Goal: Transaction & Acquisition: Purchase product/service

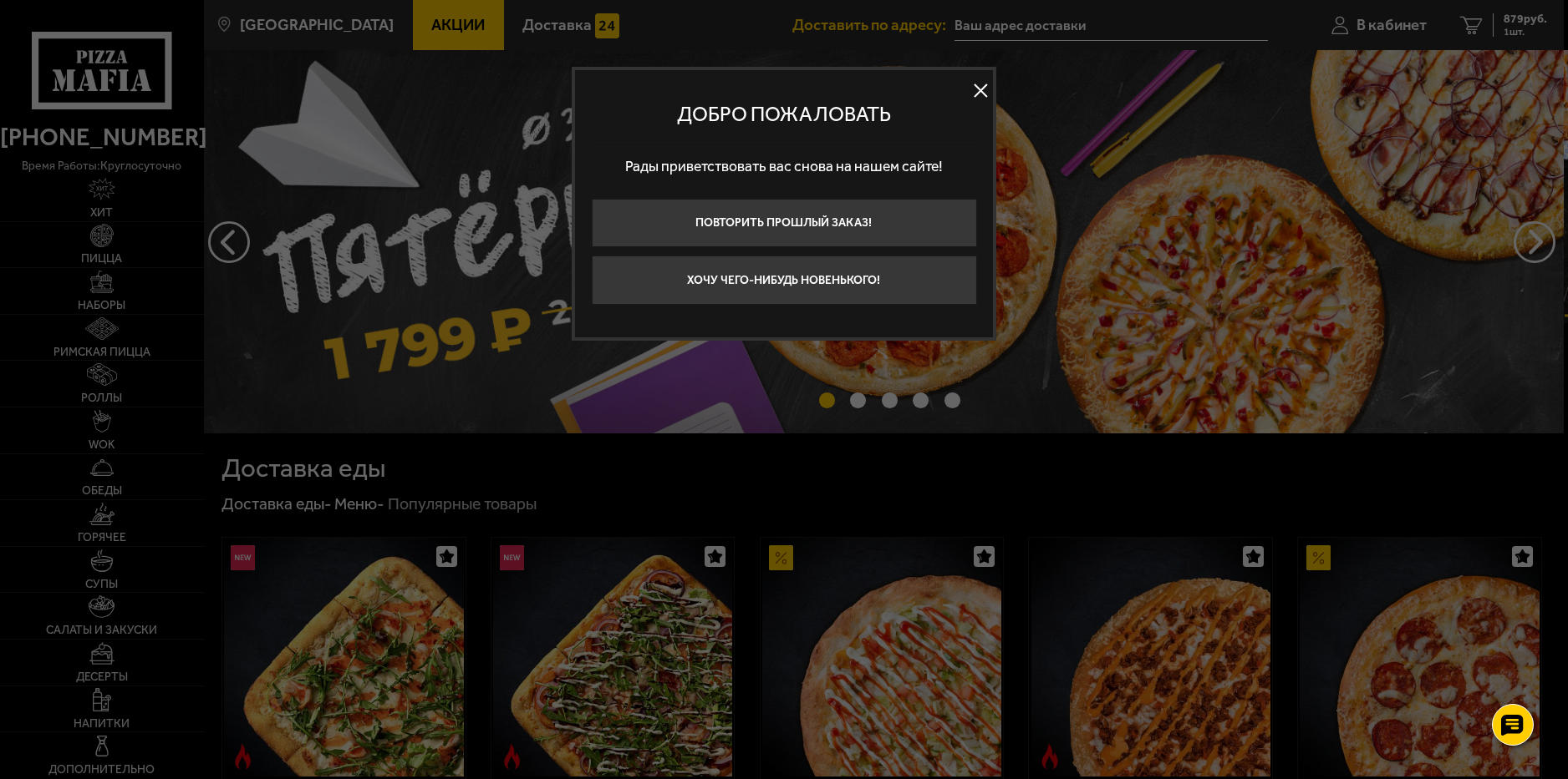
click at [973, 86] on button at bounding box center [980, 90] width 25 height 25
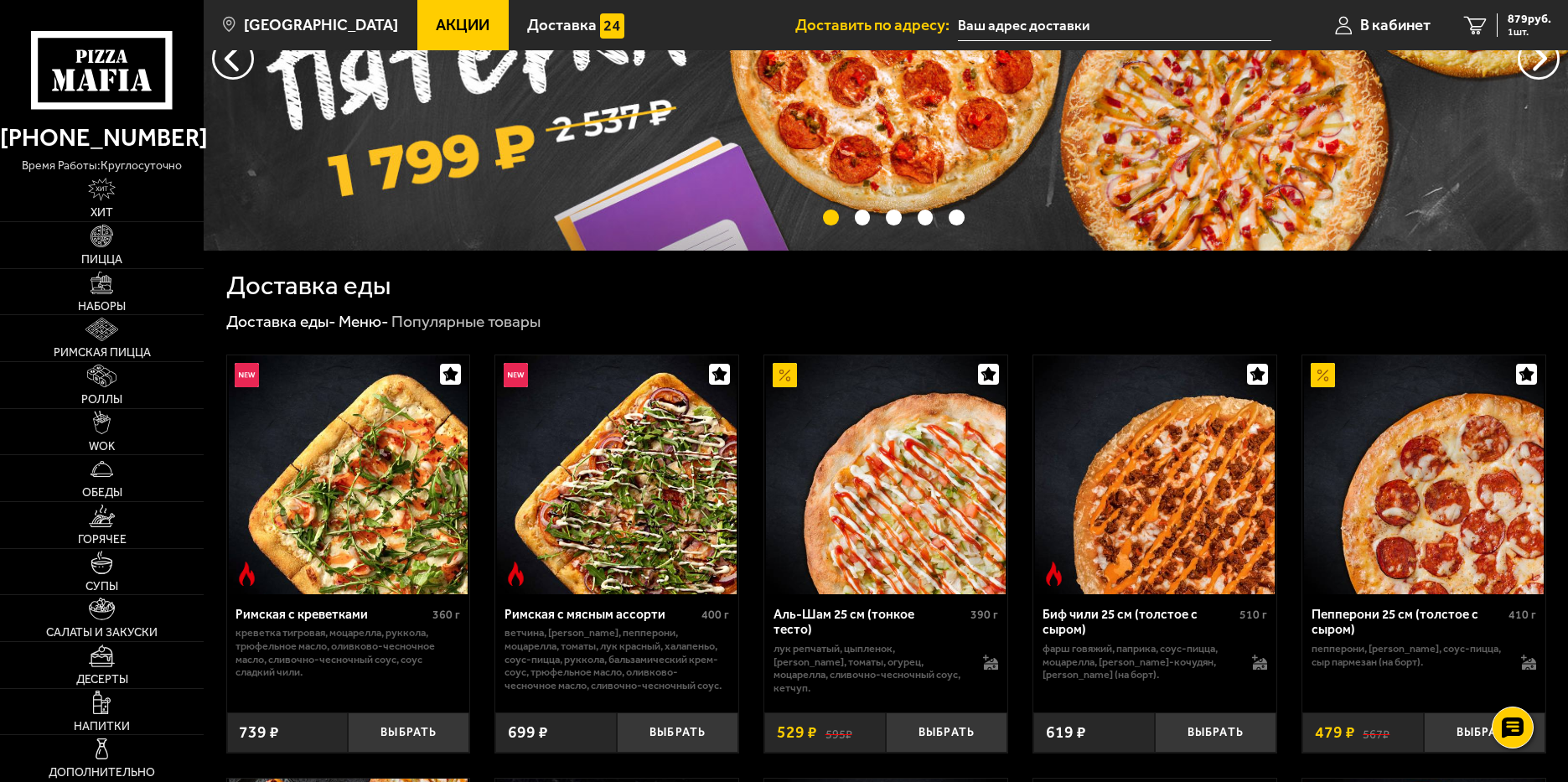
scroll to position [252, 0]
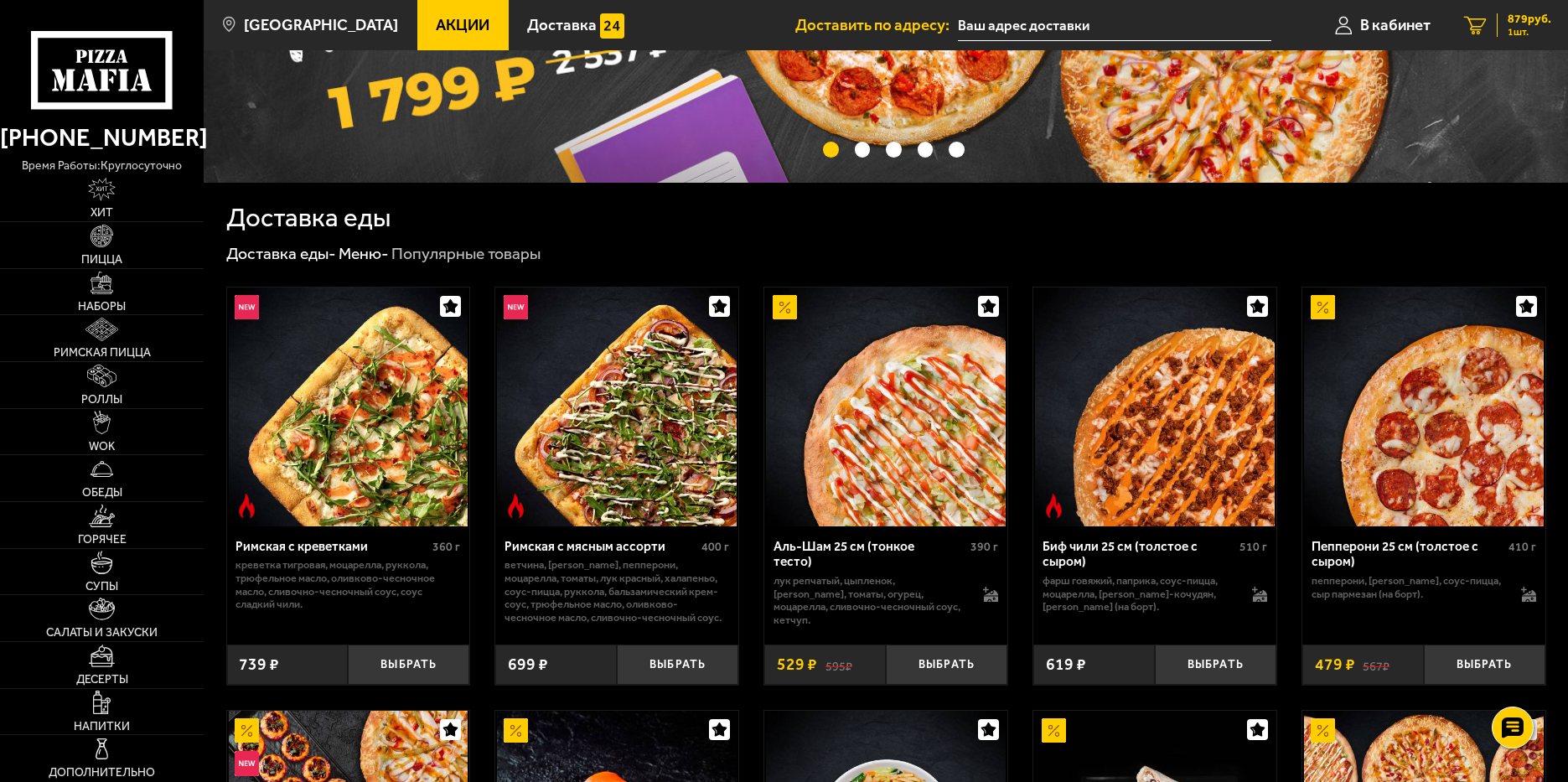
click at [1523, 28] on span "1 шт." at bounding box center [1530, 32] width 44 height 10
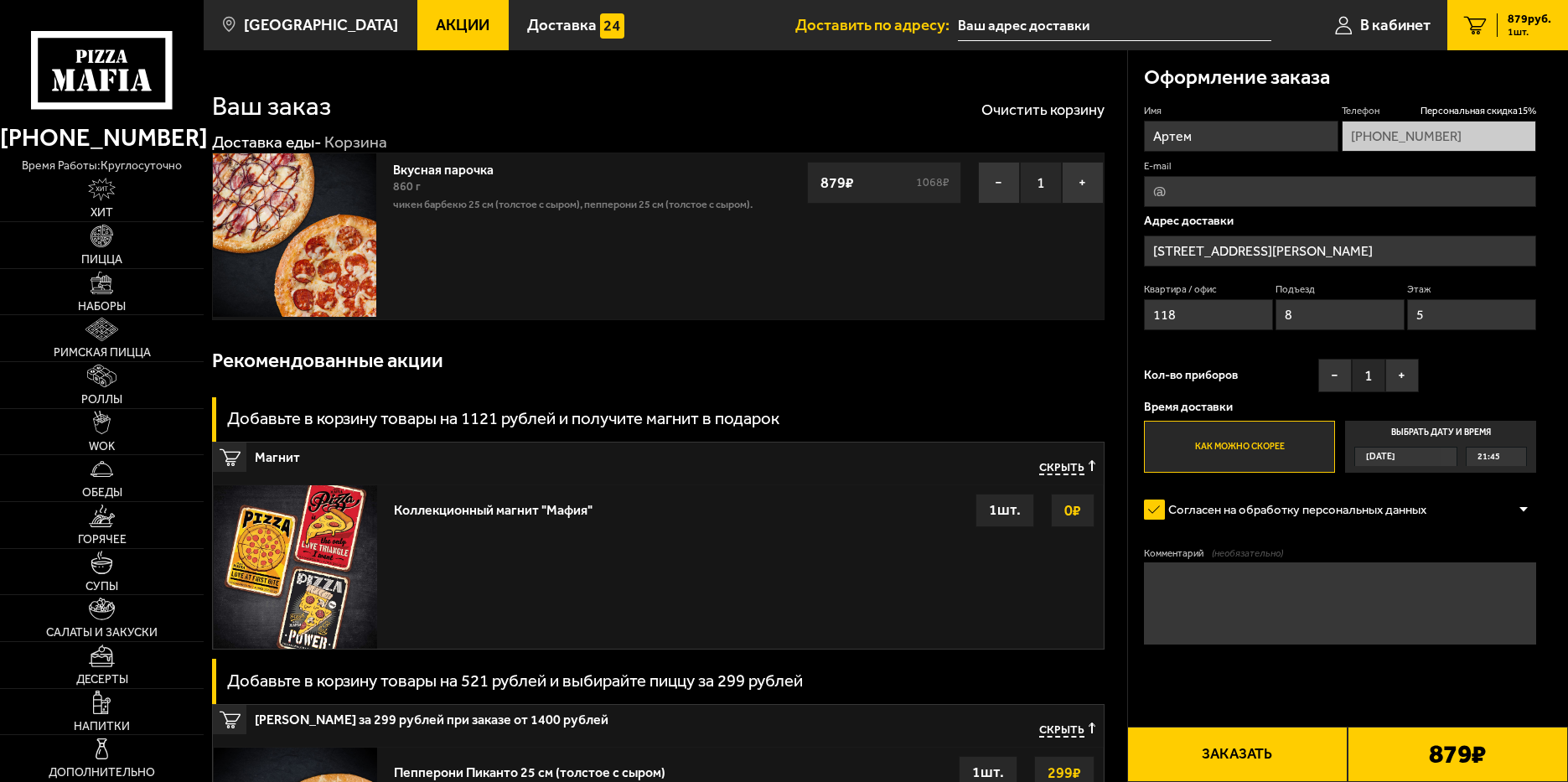
click at [1200, 585] on textarea "Комментарий (необязательно)" at bounding box center [1340, 603] width 392 height 81
type textarea "Позвонить что бы спустился за заказом домофон не работает. [PHONE_NUMBER]"
click at [1262, 749] on button "Заказать" at bounding box center [1237, 754] width 220 height 55
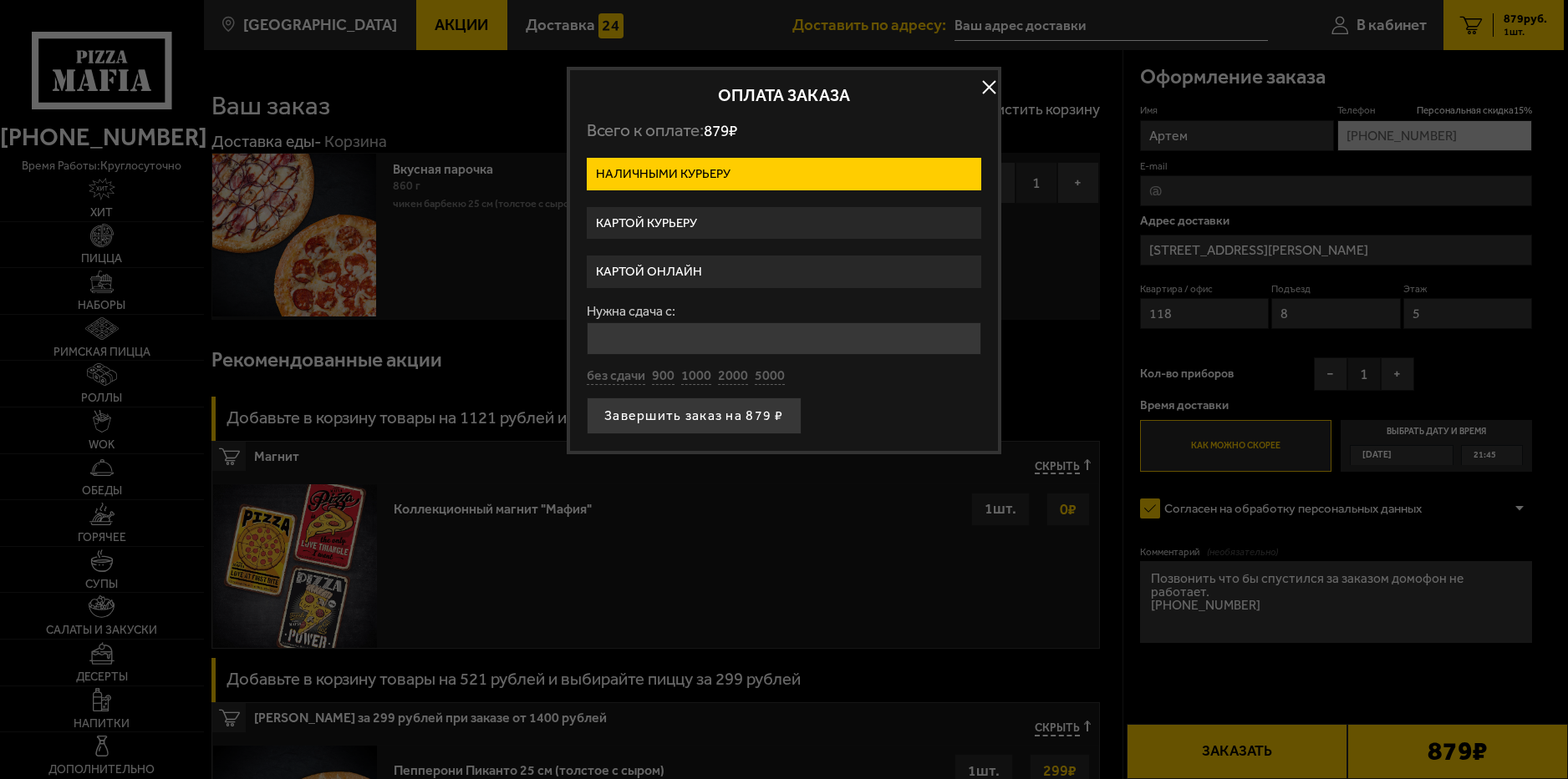
click at [679, 225] on label "Картой курьеру" at bounding box center [784, 223] width 395 height 33
click at [0, 0] on input "Картой курьеру" at bounding box center [0, 0] width 0 height 0
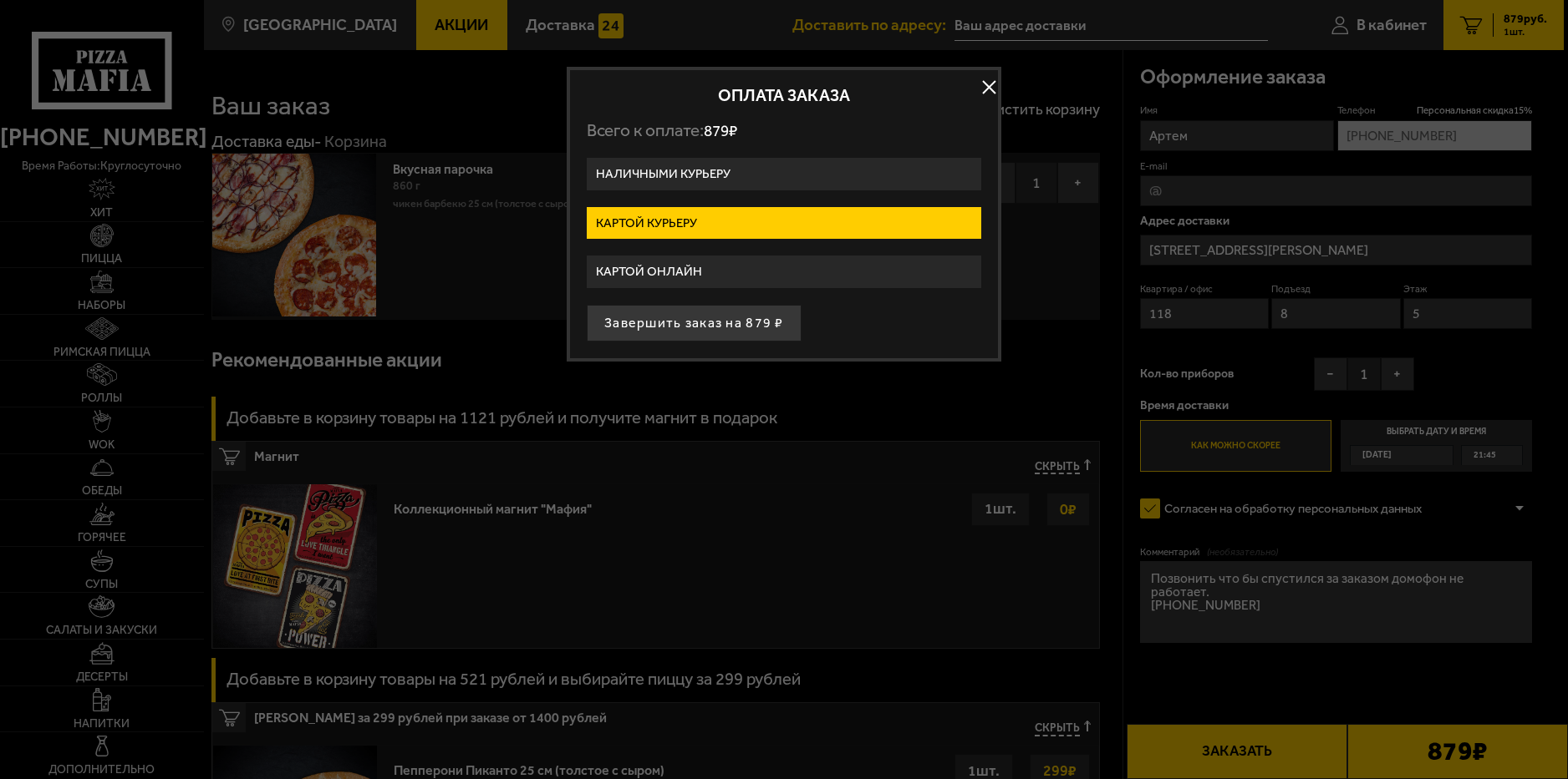
click at [702, 272] on label "Картой онлайн" at bounding box center [784, 271] width 395 height 33
click at [0, 0] on input "Картой онлайн" at bounding box center [0, 0] width 0 height 0
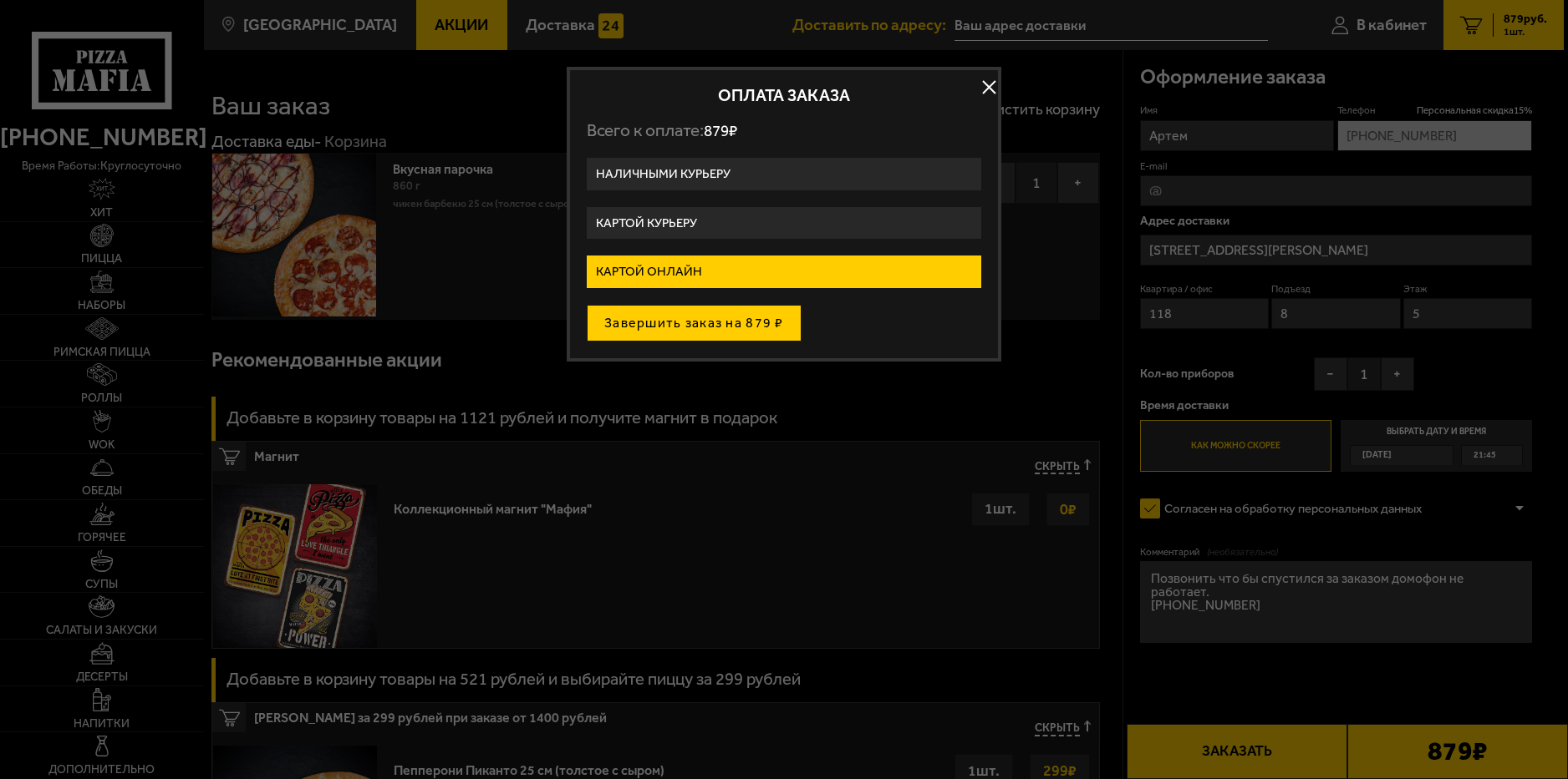
click at [739, 322] on button "Завершить заказ на 879 ₽" at bounding box center [694, 323] width 215 height 36
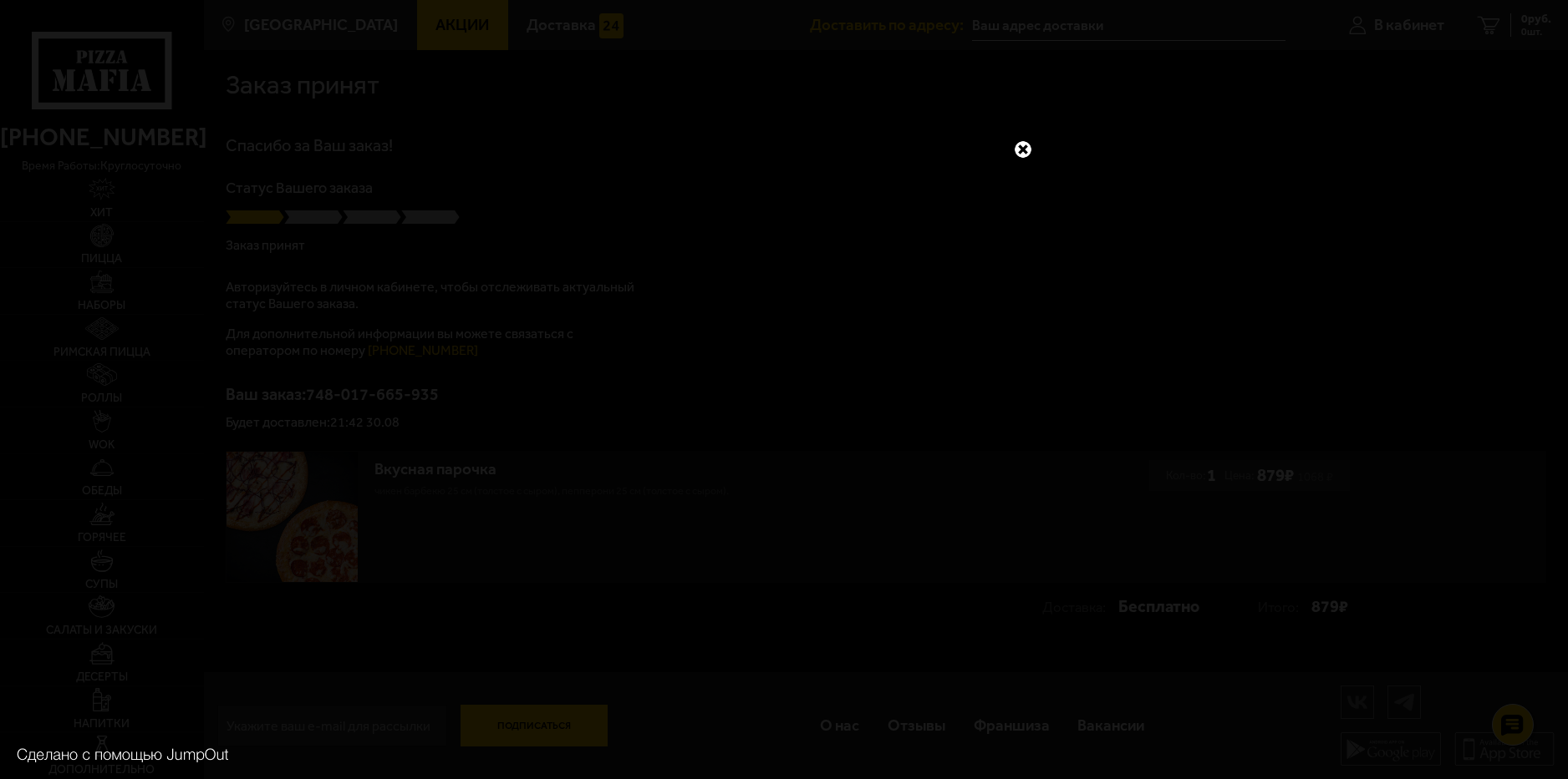
click at [1025, 146] on link at bounding box center [1022, 149] width 21 height 21
